Goal: Task Accomplishment & Management: Manage account settings

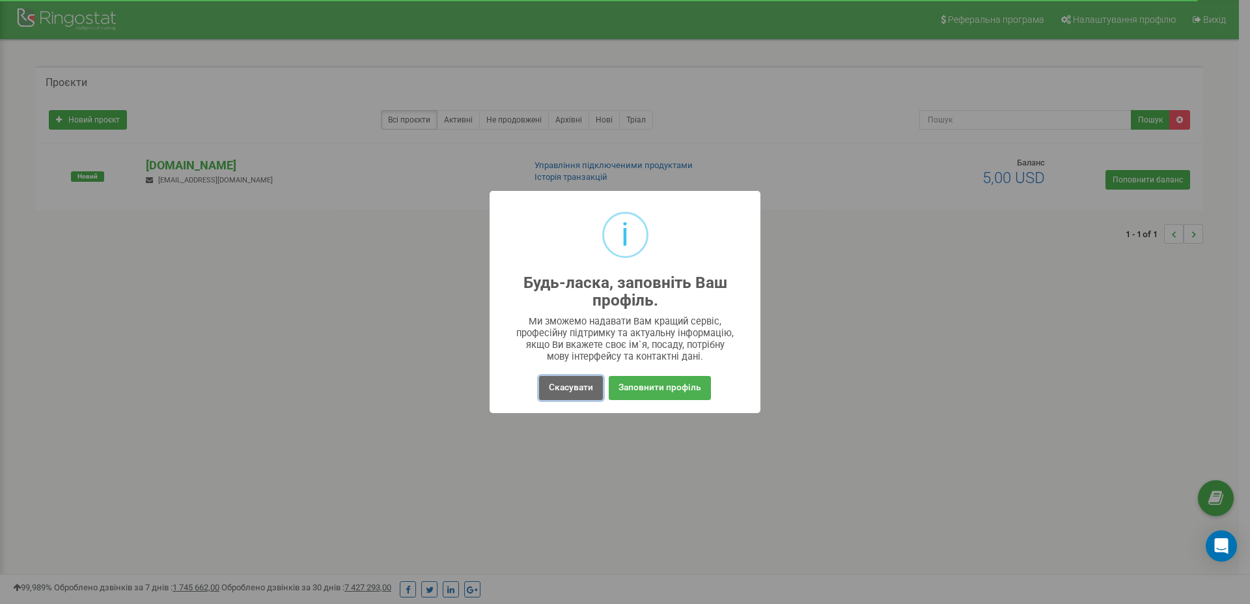
click at [573, 383] on button "Скасувати" at bounding box center [571, 388] width 64 height 24
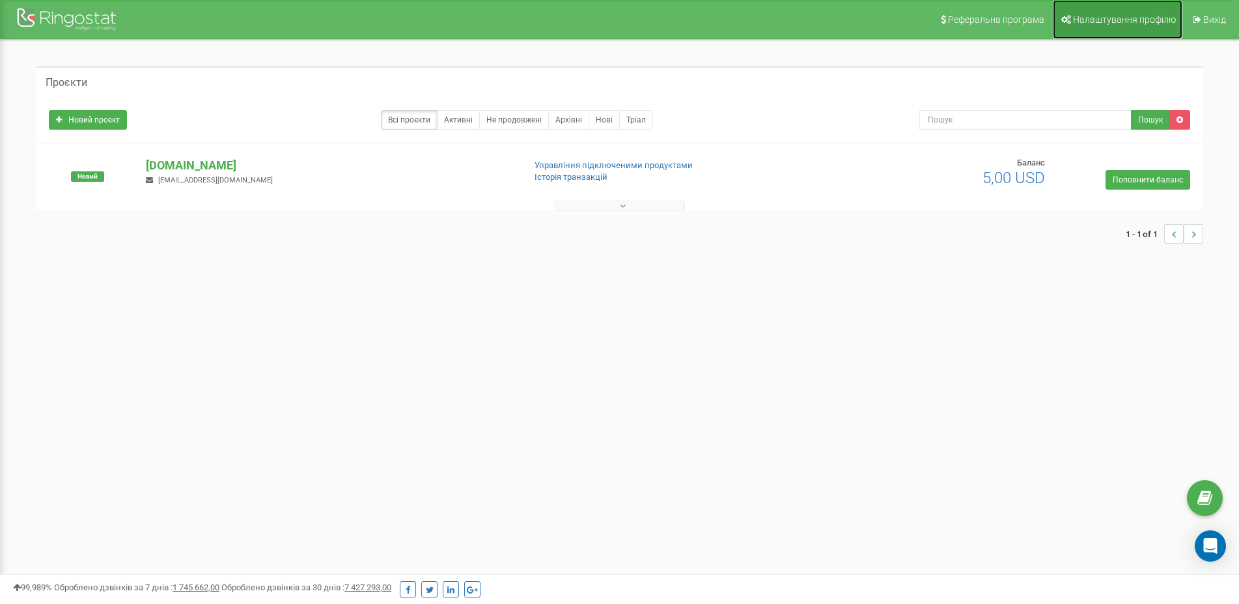
click at [1116, 17] on span "Налаштування профілю" at bounding box center [1124, 19] width 103 height 10
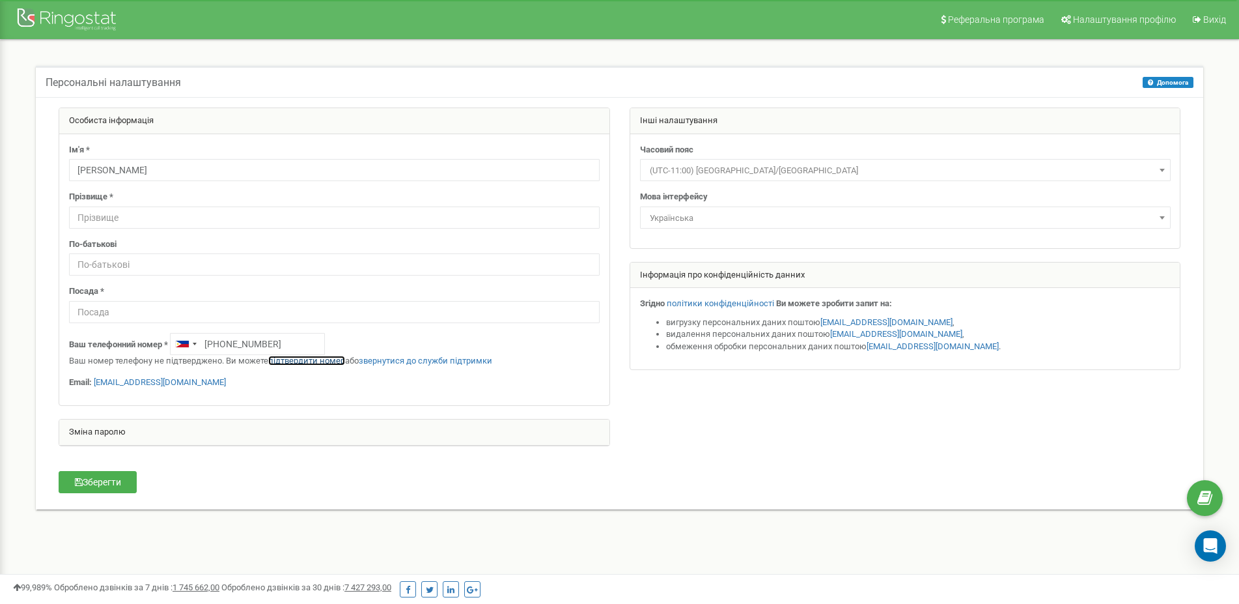
click at [305, 360] on link "підтвердити номер" at bounding box center [306, 360] width 77 height 10
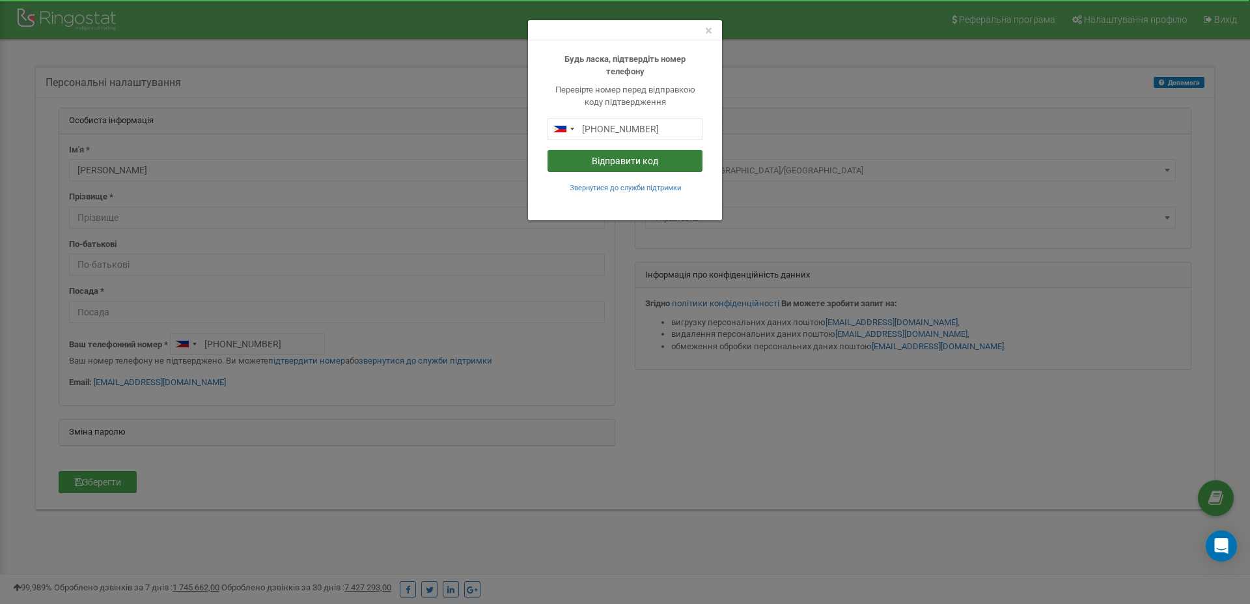
click at [608, 160] on button "Відправити код" at bounding box center [625, 161] width 155 height 22
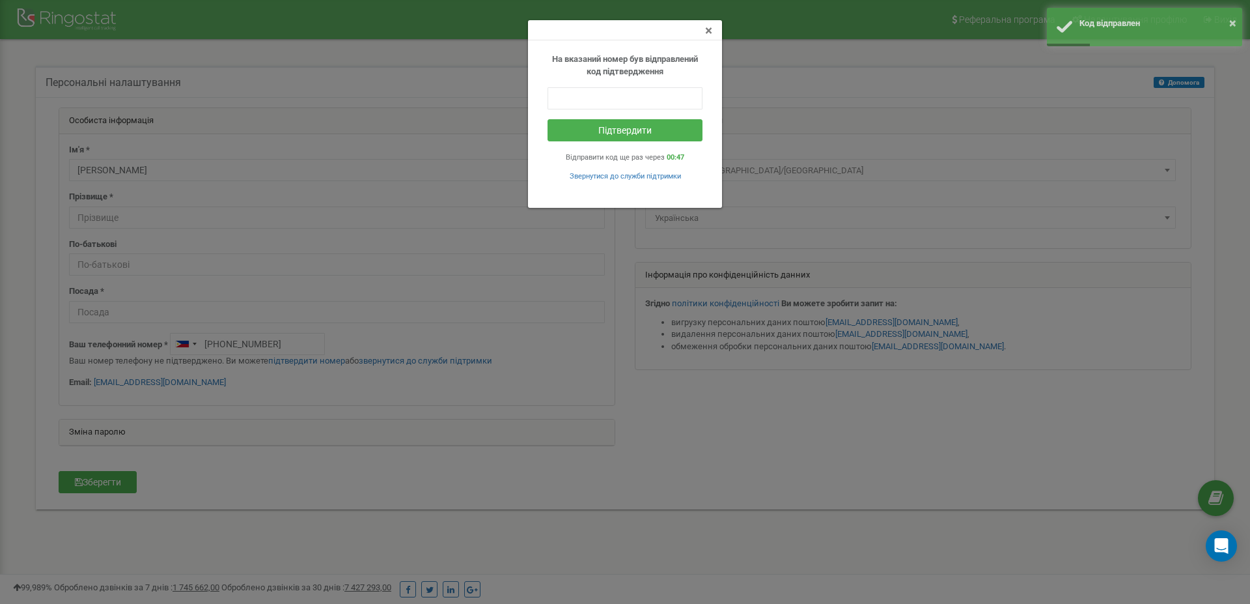
click at [708, 31] on span "×" at bounding box center [708, 31] width 7 height 16
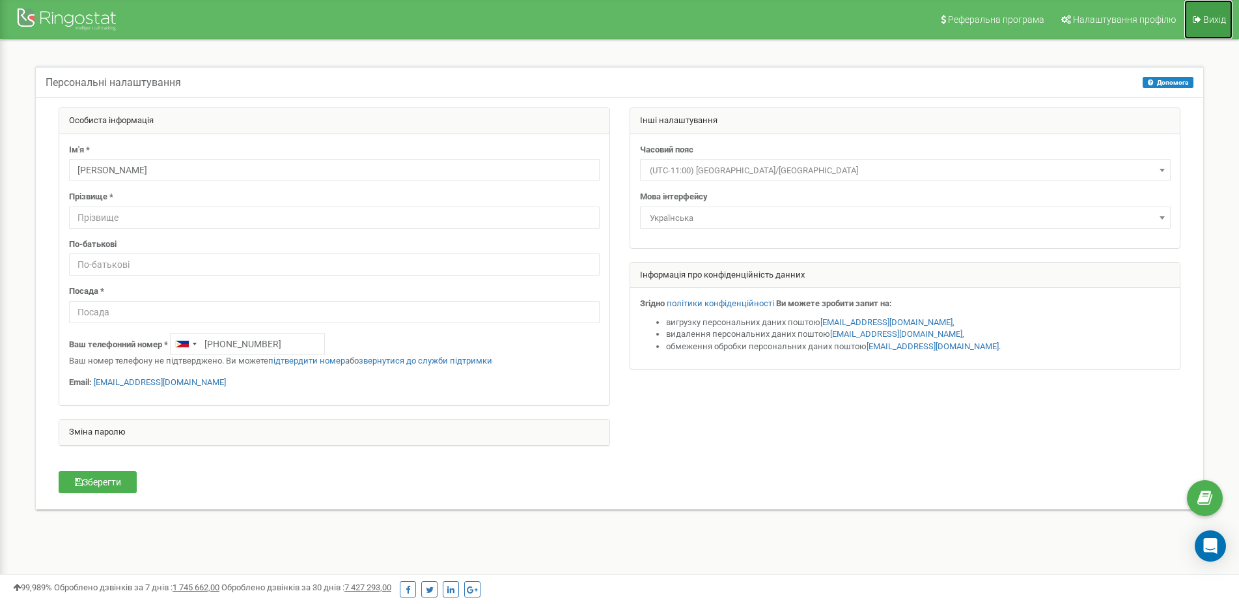
click at [1206, 20] on span "Вихід" at bounding box center [1214, 19] width 23 height 10
